Goal: Complete Application Form: Complete application form

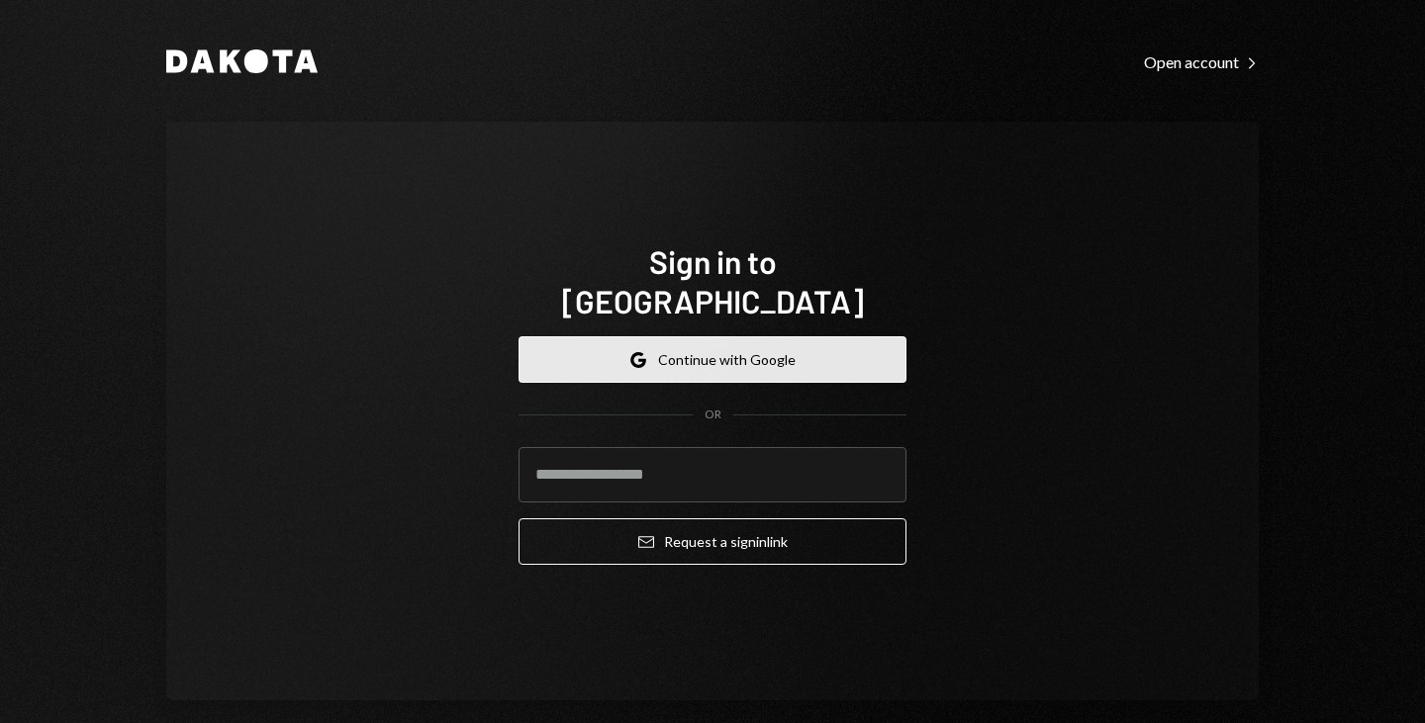
click at [721, 336] on button "Google Continue with Google" at bounding box center [713, 359] width 388 height 47
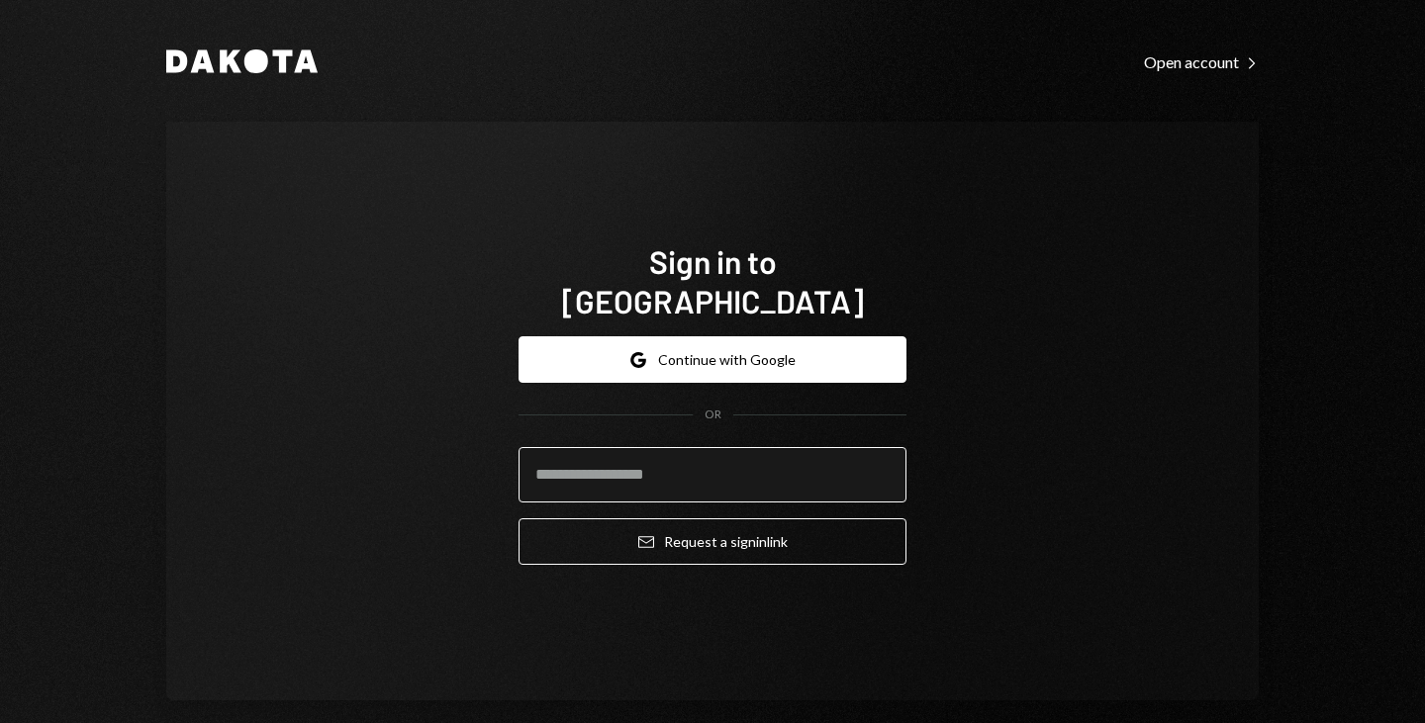
click at [628, 454] on input "email" at bounding box center [713, 474] width 388 height 55
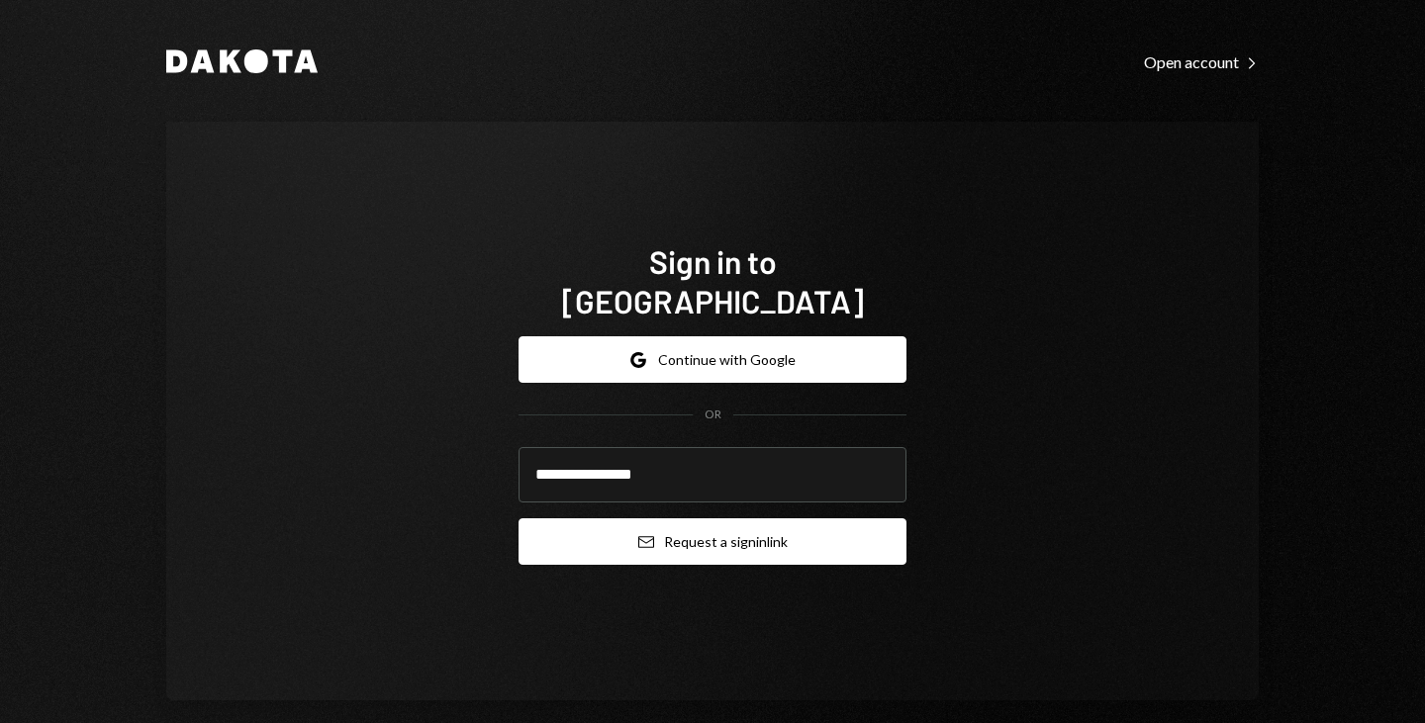
type input "**********"
click at [687, 519] on button "Email Request a sign in link" at bounding box center [713, 542] width 388 height 47
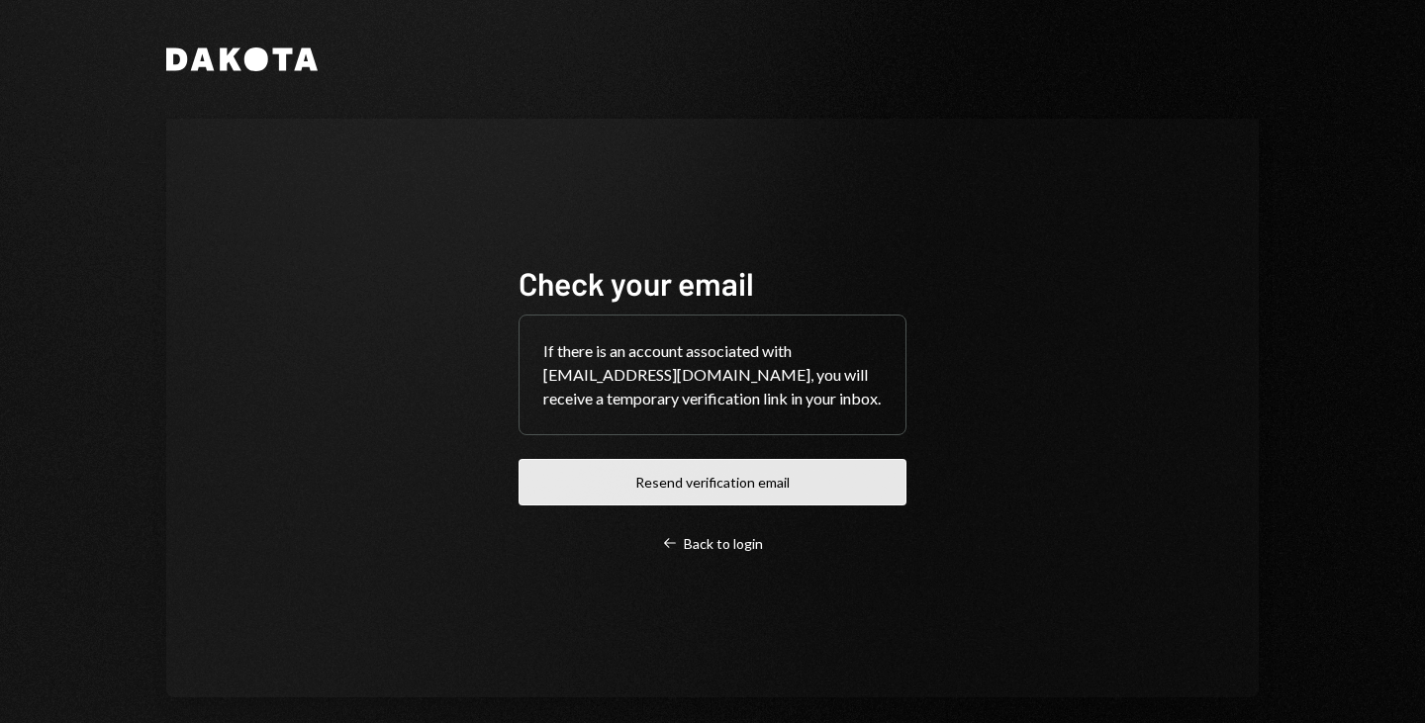
click at [721, 474] on button "Resend verification email" at bounding box center [713, 482] width 388 height 47
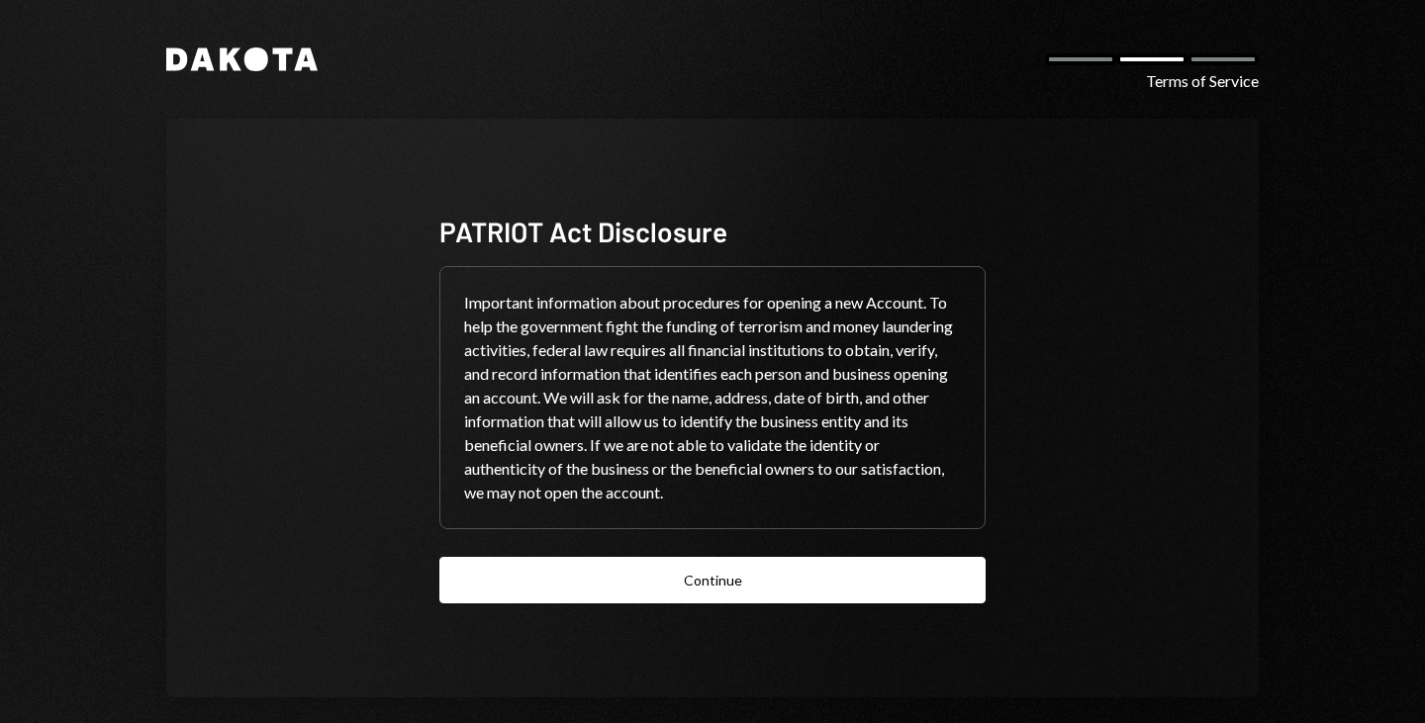
scroll to position [22, 0]
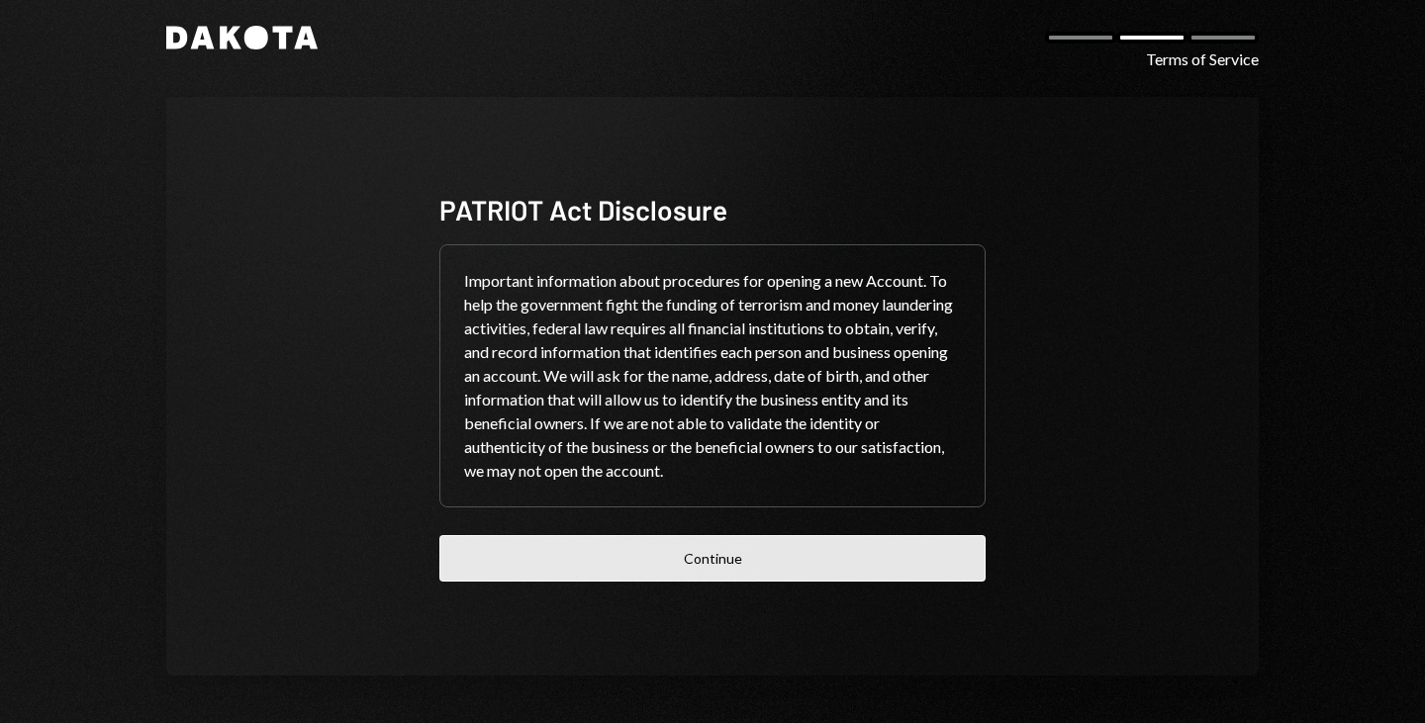
click at [495, 537] on button "Continue" at bounding box center [712, 558] width 546 height 47
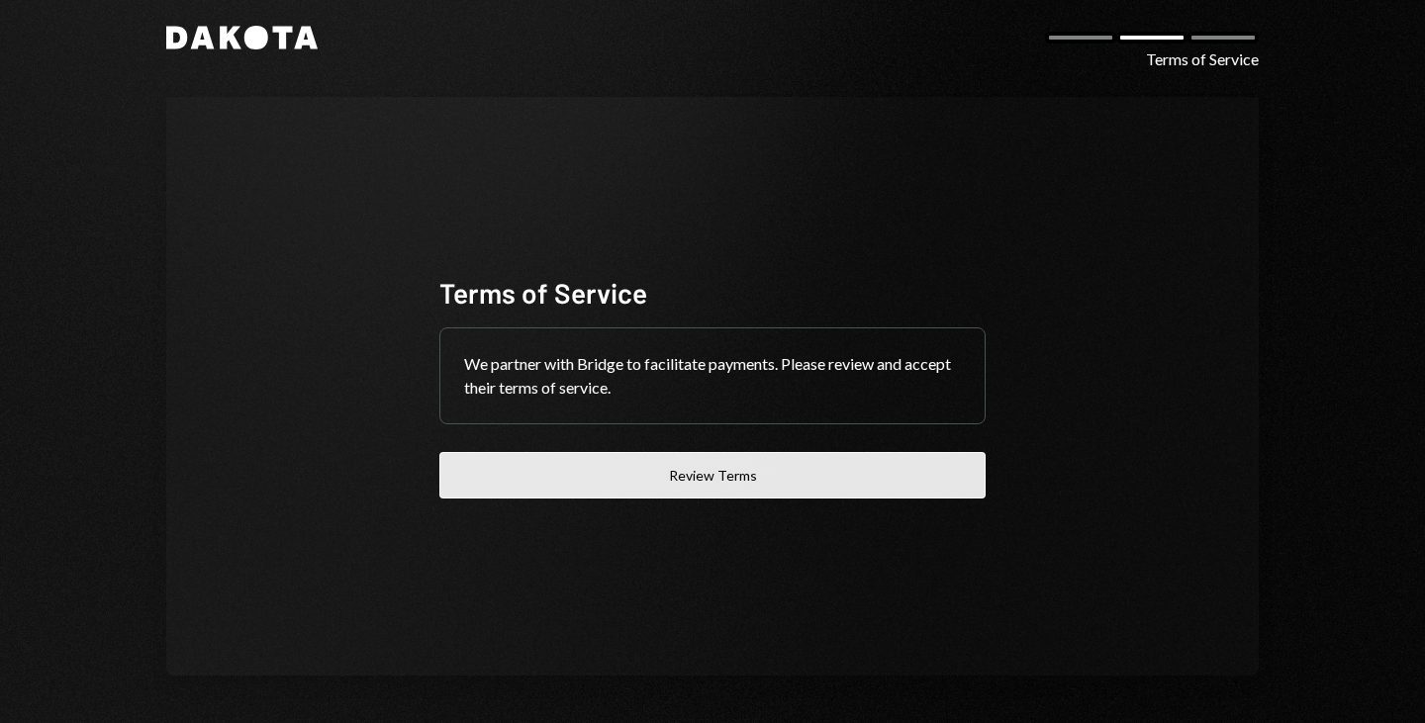
click at [612, 480] on button "Review Terms" at bounding box center [712, 475] width 546 height 47
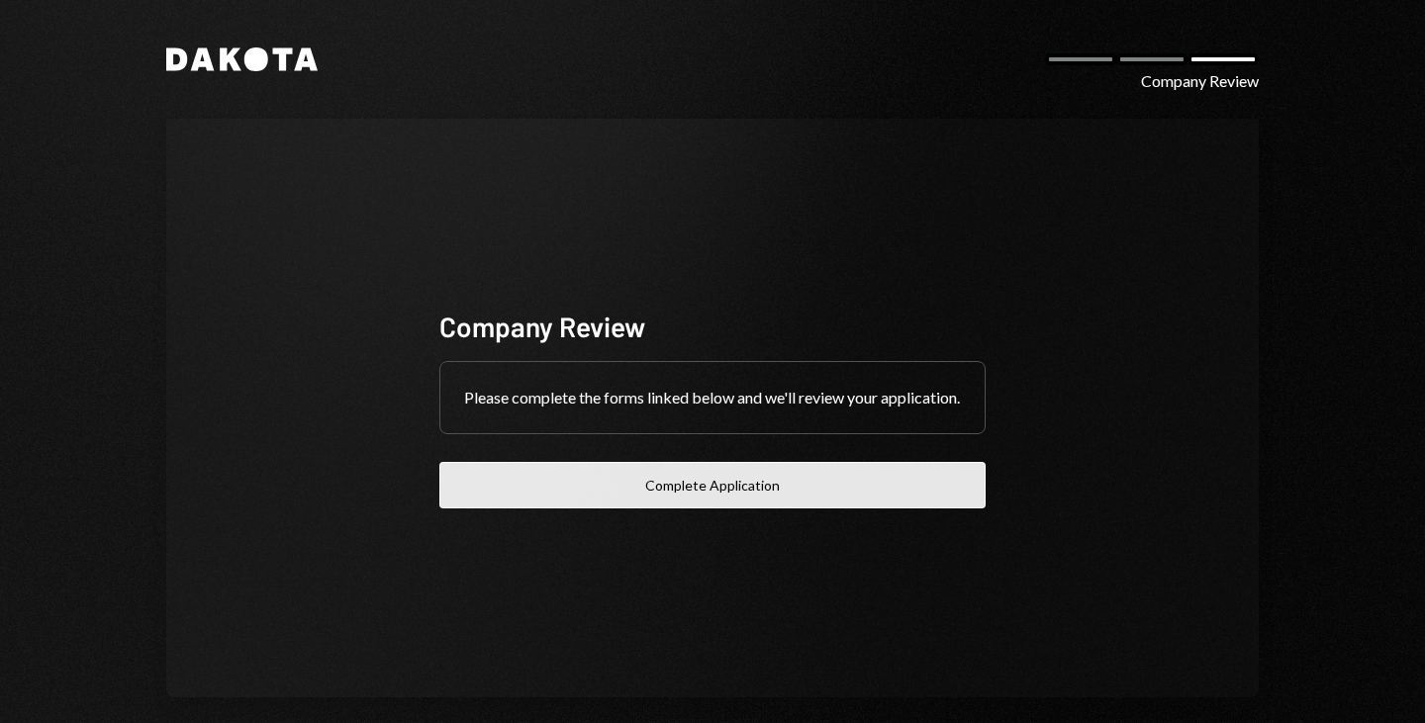
click at [635, 490] on button "Complete Application" at bounding box center [712, 485] width 546 height 47
